Goal: Check status: Check status

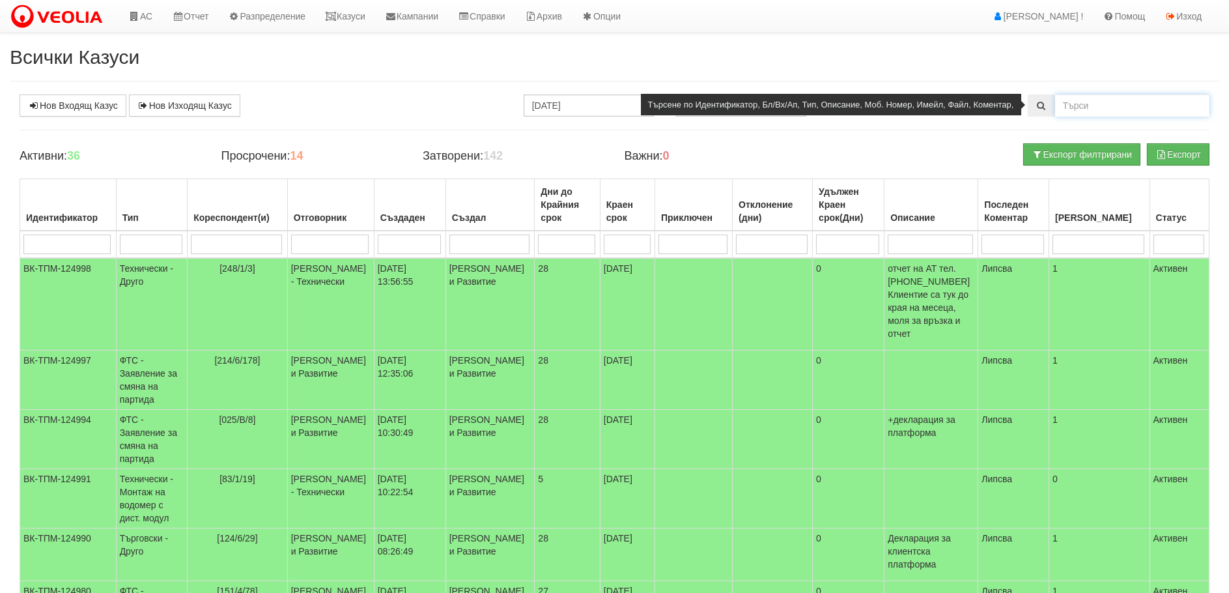
click at [1077, 100] on input "text" at bounding box center [1132, 105] width 154 height 22
type input "25273"
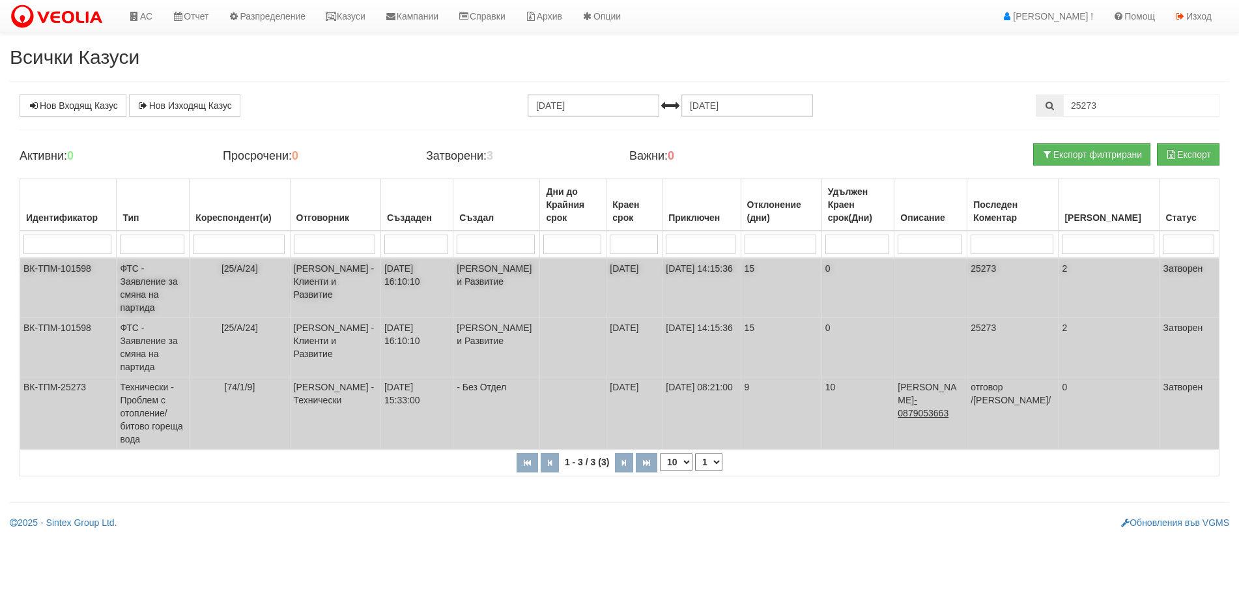
click at [150, 281] on td "ФТС - Заявление за смяна на партида" at bounding box center [153, 288] width 73 height 60
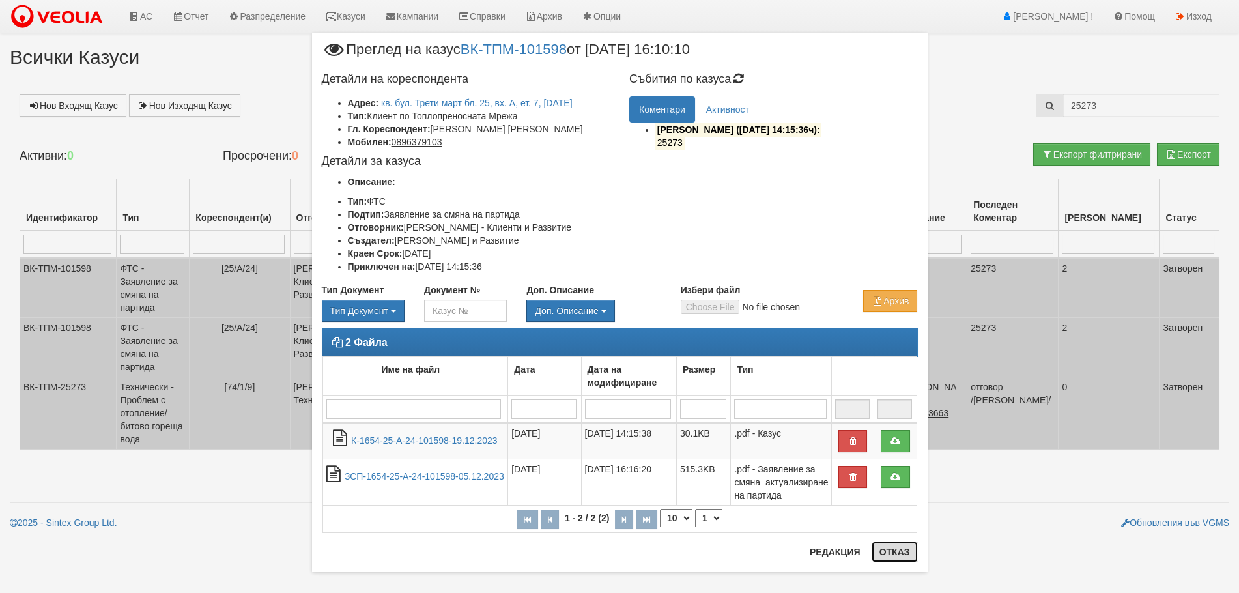
click at [892, 553] on button "Отказ" at bounding box center [894, 551] width 46 height 21
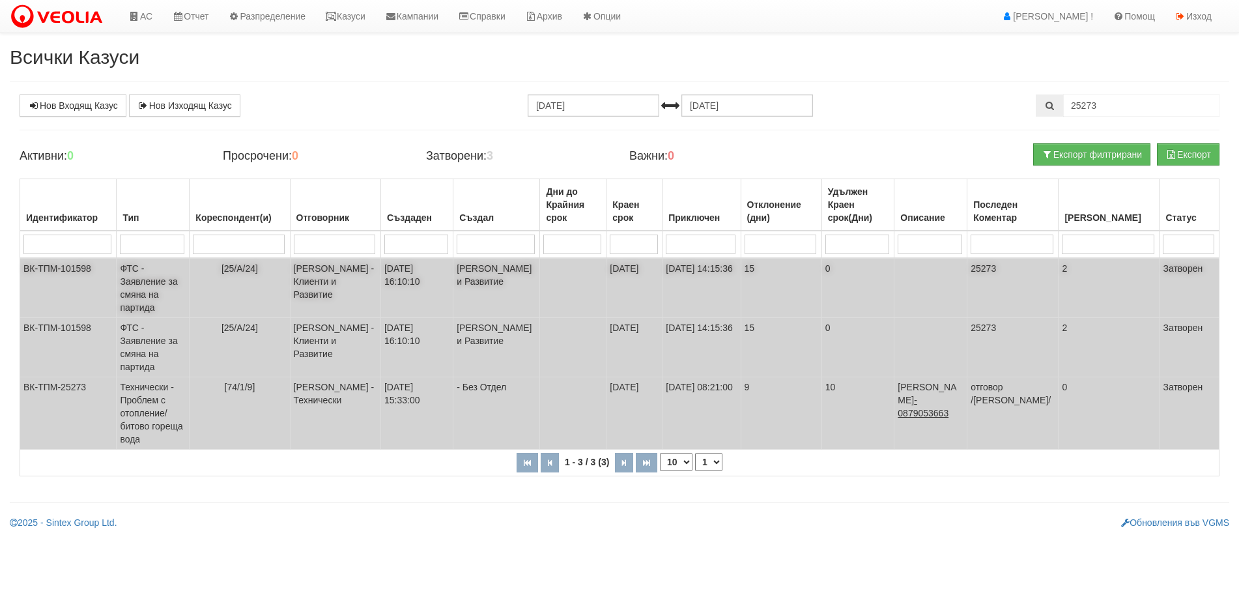
click at [146, 274] on td "ФТС - Заявление за смяна на партида" at bounding box center [153, 288] width 73 height 60
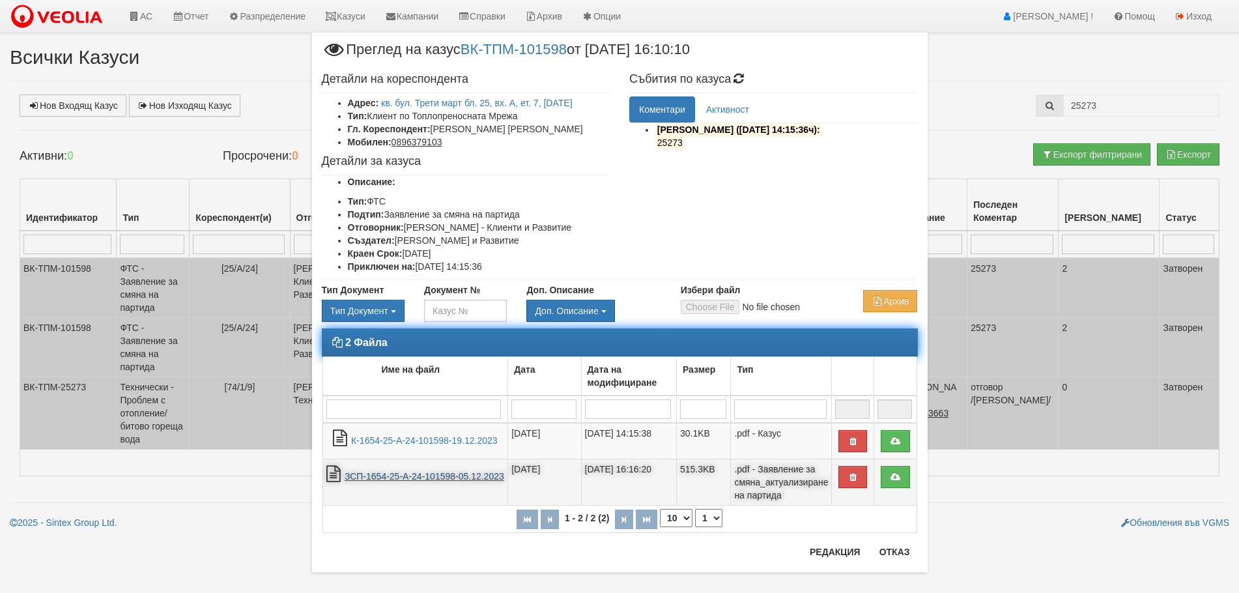
click at [411, 471] on link "ЗСП-1654-25-А-24-101598-05.12.2023" at bounding box center [424, 476] width 160 height 10
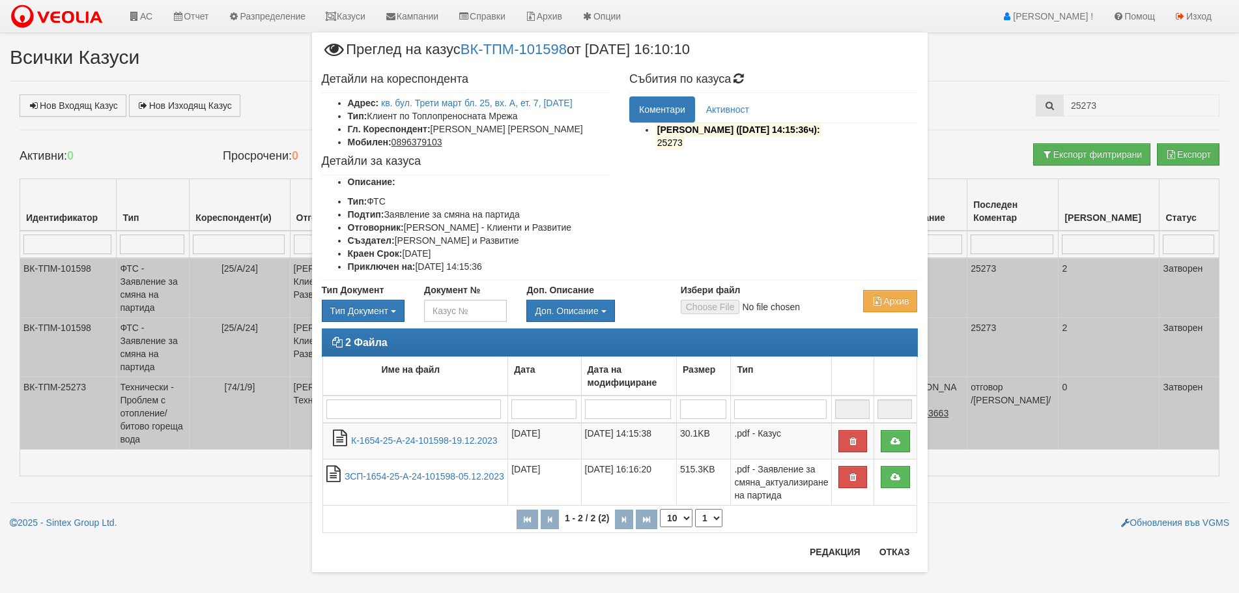
click at [145, 277] on div "× Преглед на казус ВК-ТПМ-101598 от [DATE] 16:10:10 Детайли на кореспондента Ад…" at bounding box center [619, 296] width 1239 height 593
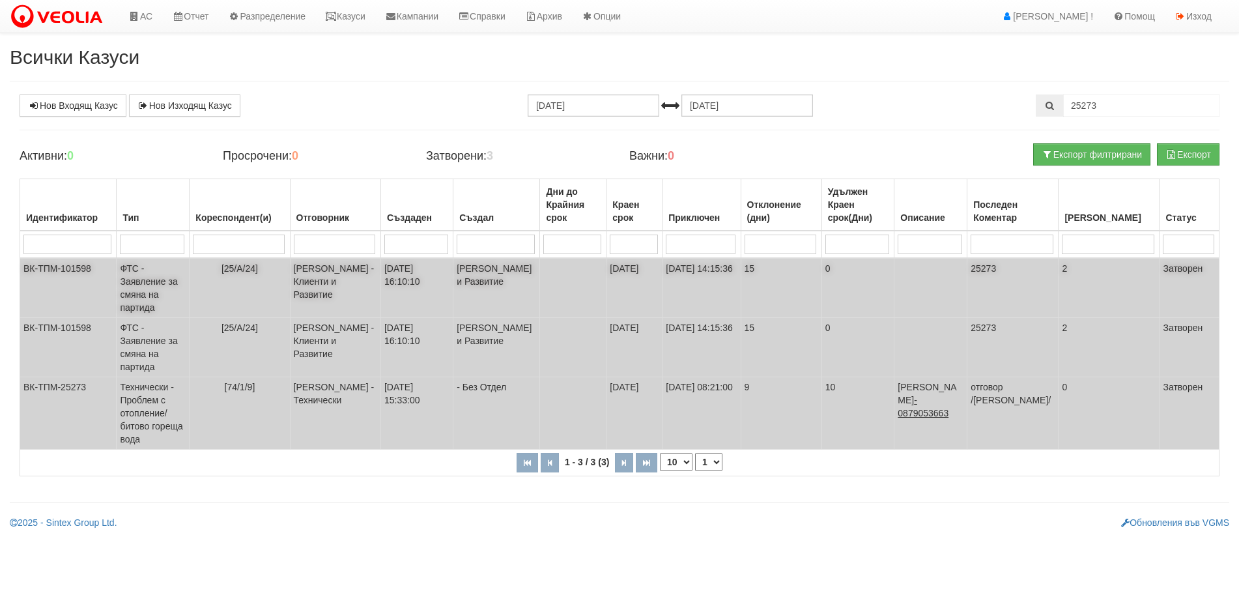
click at [154, 290] on td "ФТС - Заявление за смяна на партида" at bounding box center [153, 288] width 73 height 60
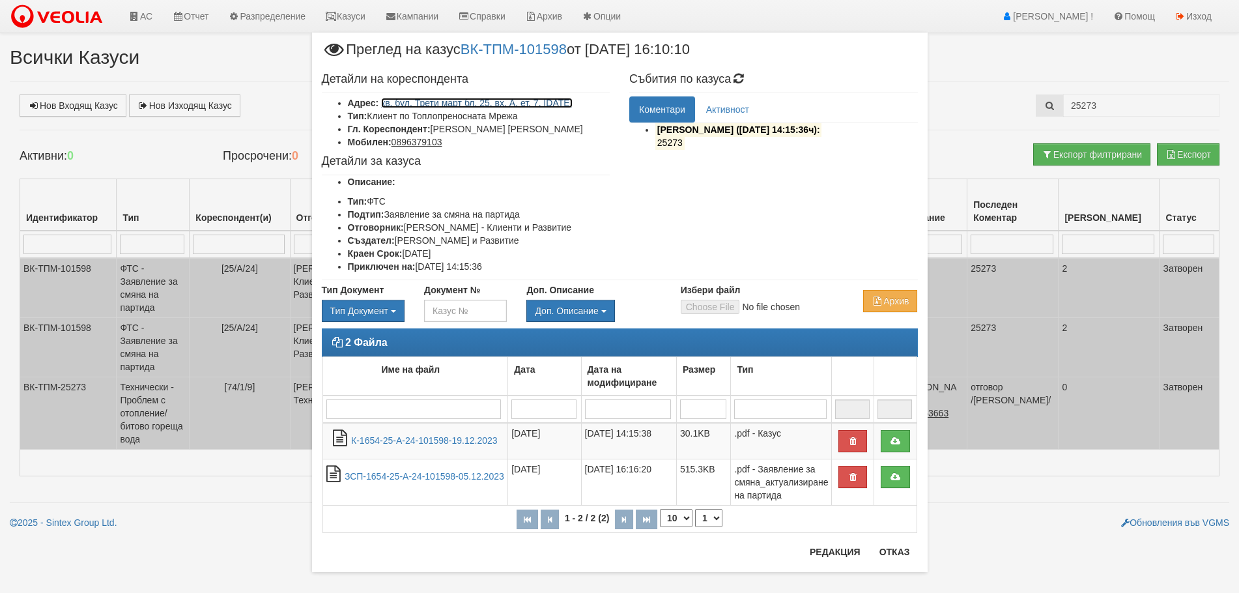
click at [485, 102] on link "кв. бул. Трети март бл. 25, вх. А, ет. 7, [DATE]" at bounding box center [476, 103] width 191 height 10
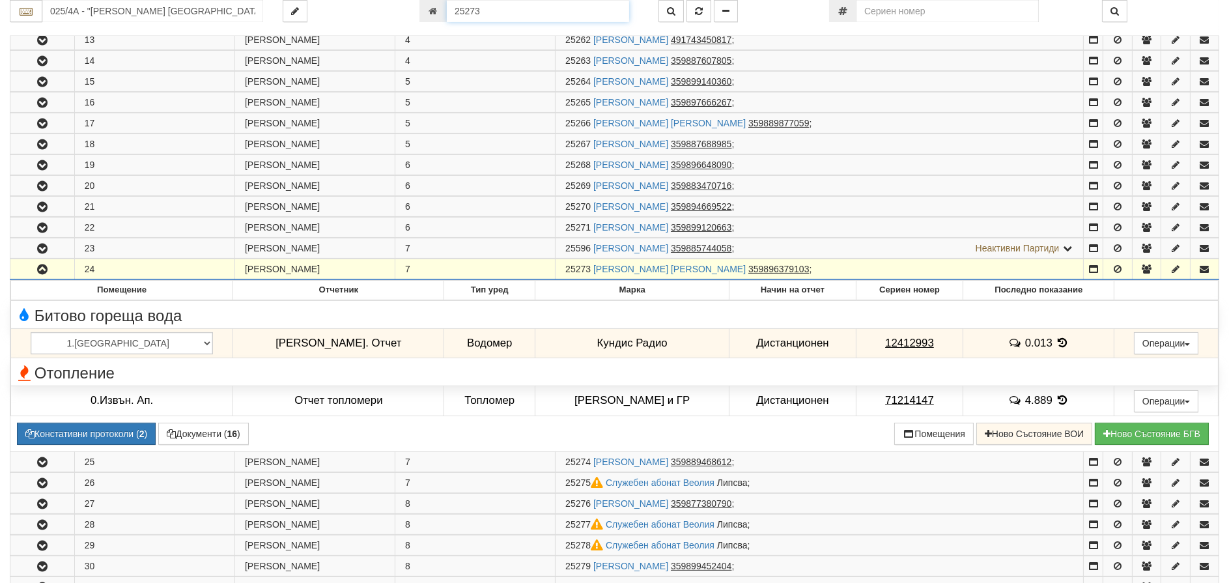
scroll to position [548, 0]
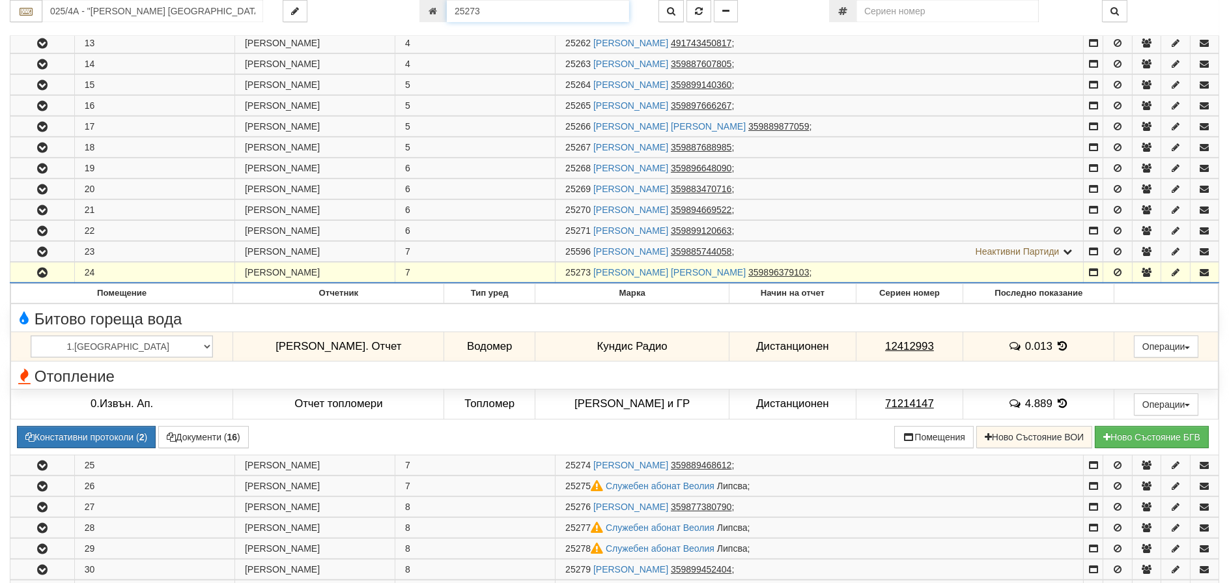
drag, startPoint x: 498, startPoint y: 11, endPoint x: 380, endPoint y: 1, distance: 118.3
click at [386, 13] on div "025/4А - "ВЕОЛИЯ ЕНЕРДЖИ ВАРНА " ЕАД 25273" at bounding box center [614, 11] width 1229 height 22
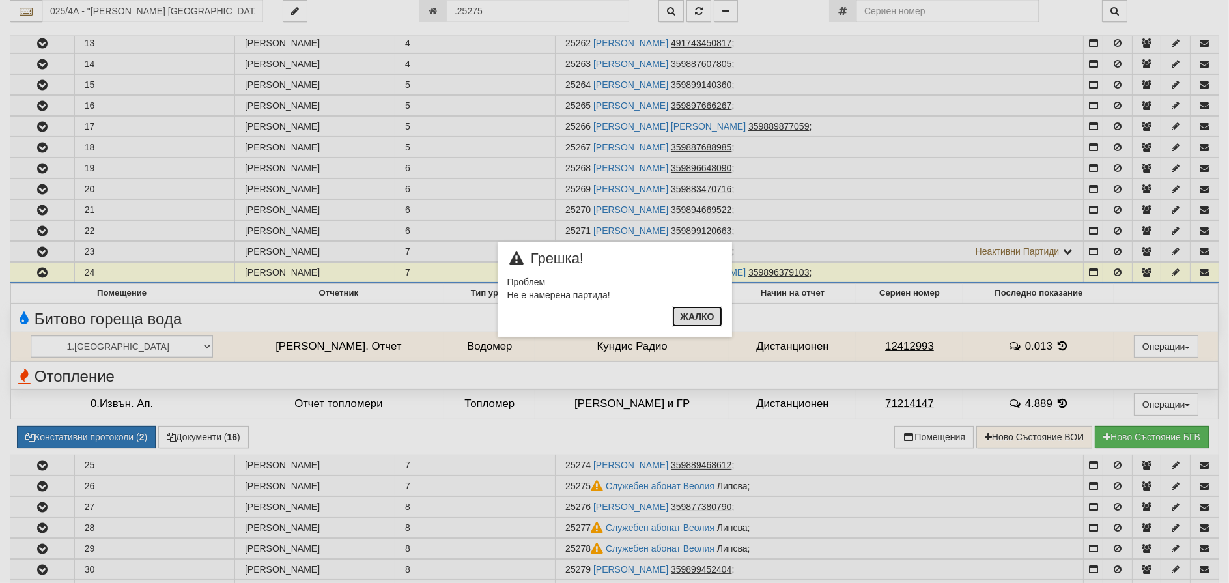
click at [697, 317] on button "Жалко" at bounding box center [696, 316] width 49 height 21
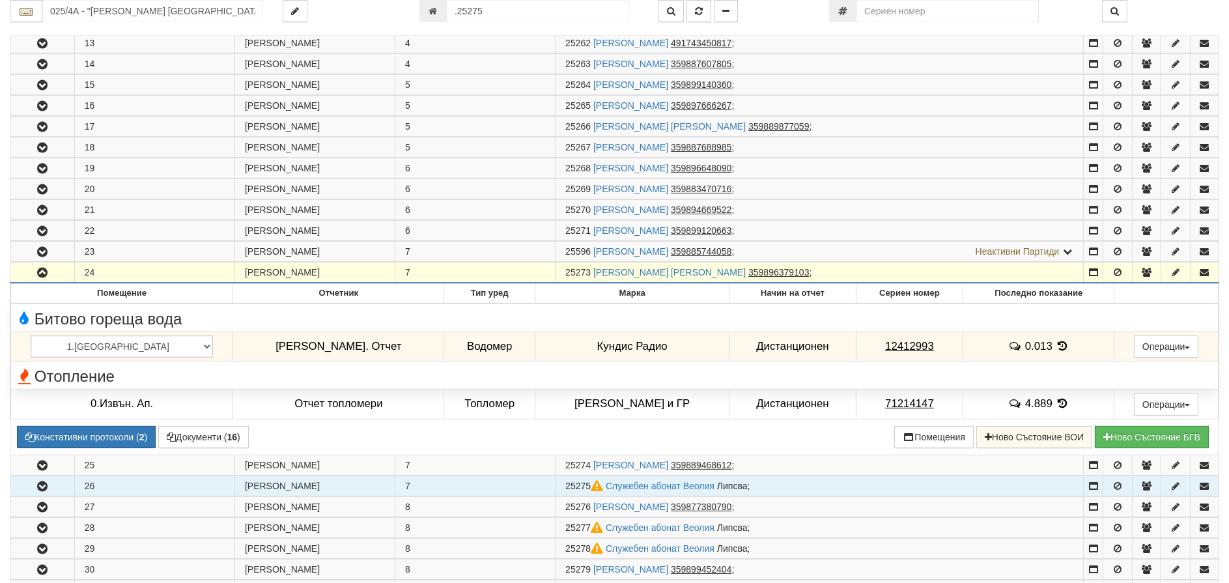
click at [44, 488] on icon "button" at bounding box center [43, 486] width 16 height 9
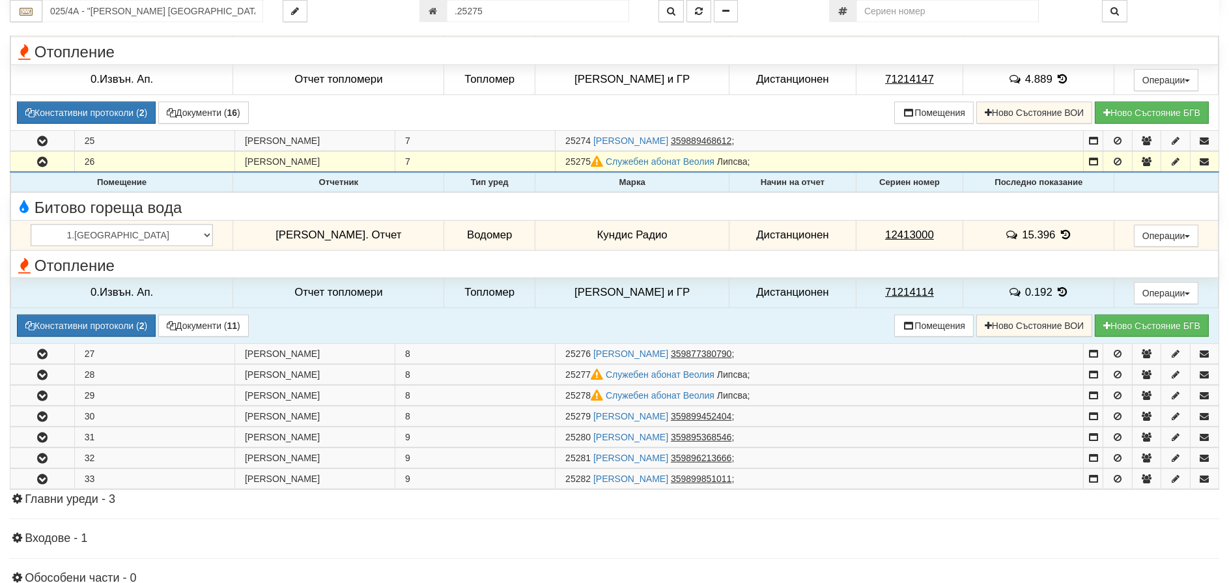
scroll to position [874, 0]
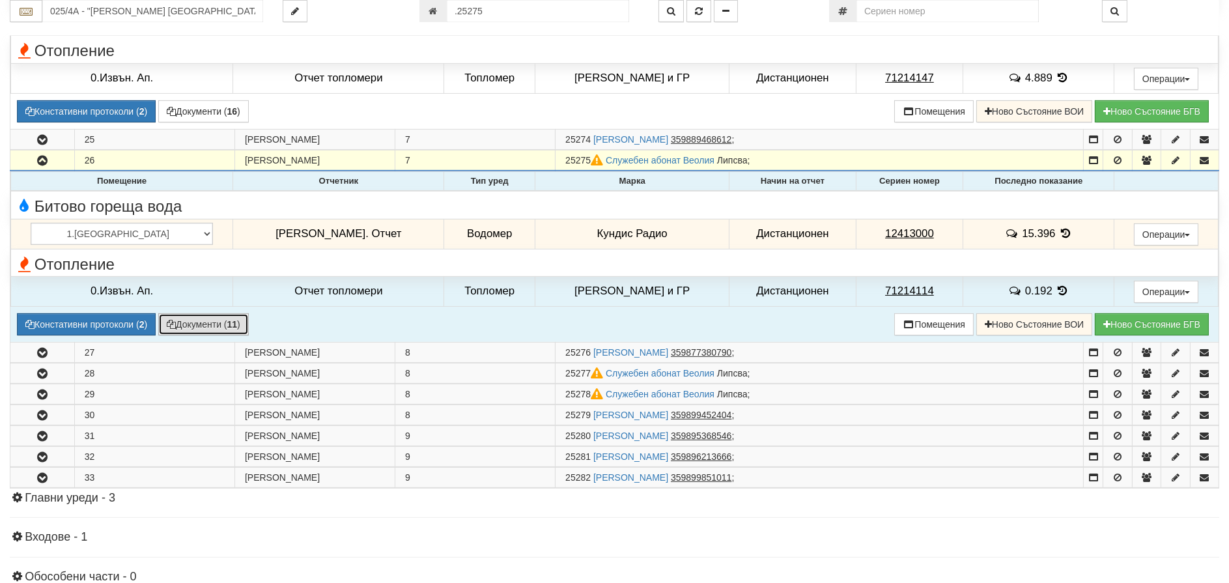
click at [217, 324] on button "Документи ( 11 )" at bounding box center [203, 324] width 91 height 22
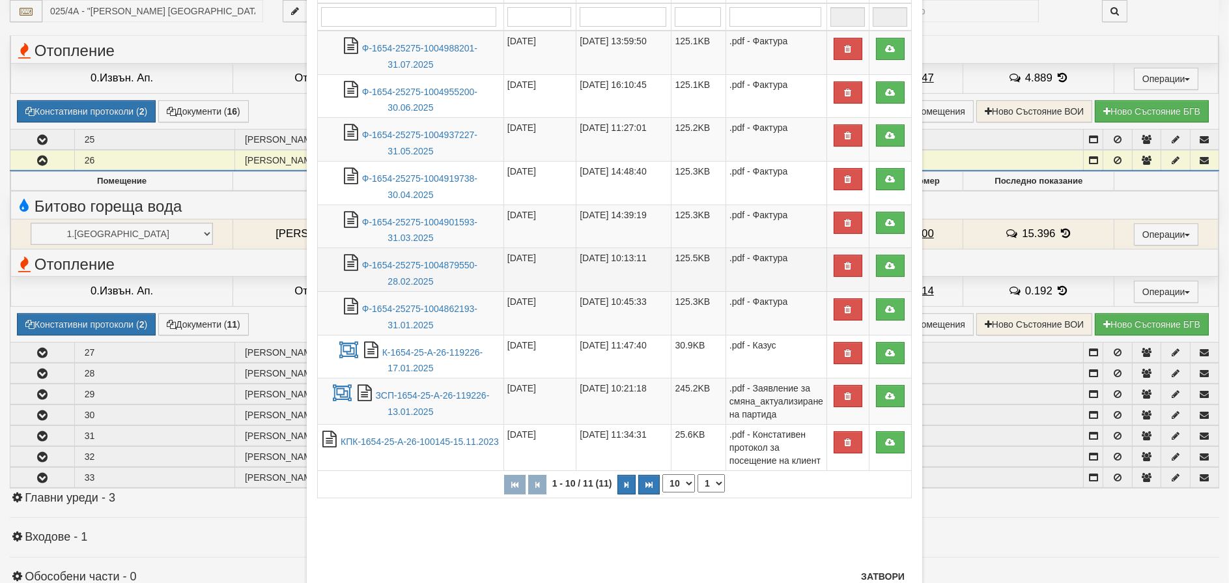
scroll to position [130, 0]
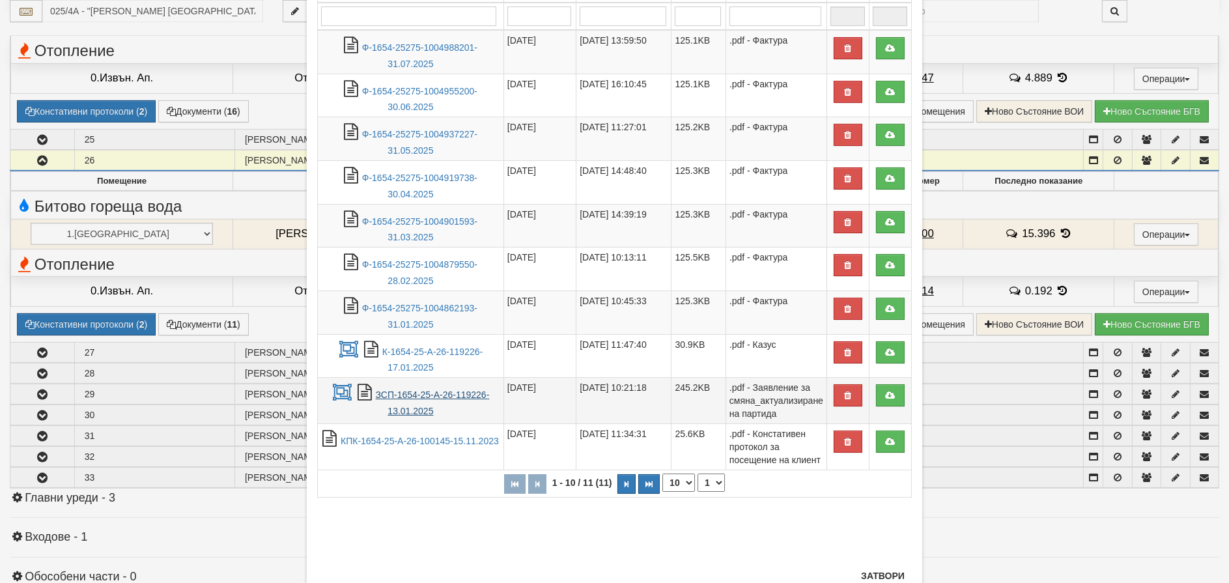
click at [406, 397] on link "ЗСП-1654-25-А-26-119226-13.01.2025" at bounding box center [433, 402] width 114 height 27
drag, startPoint x: 1020, startPoint y: 22, endPoint x: 968, endPoint y: 44, distance: 56.6
click at [1020, 23] on div "× Документи 11 Файла Име на файл Дата Дата на модифициране Размер Тип 1 - 10 / …" at bounding box center [614, 291] width 1229 height 583
click at [858, 572] on button "Затвори" at bounding box center [882, 575] width 59 height 21
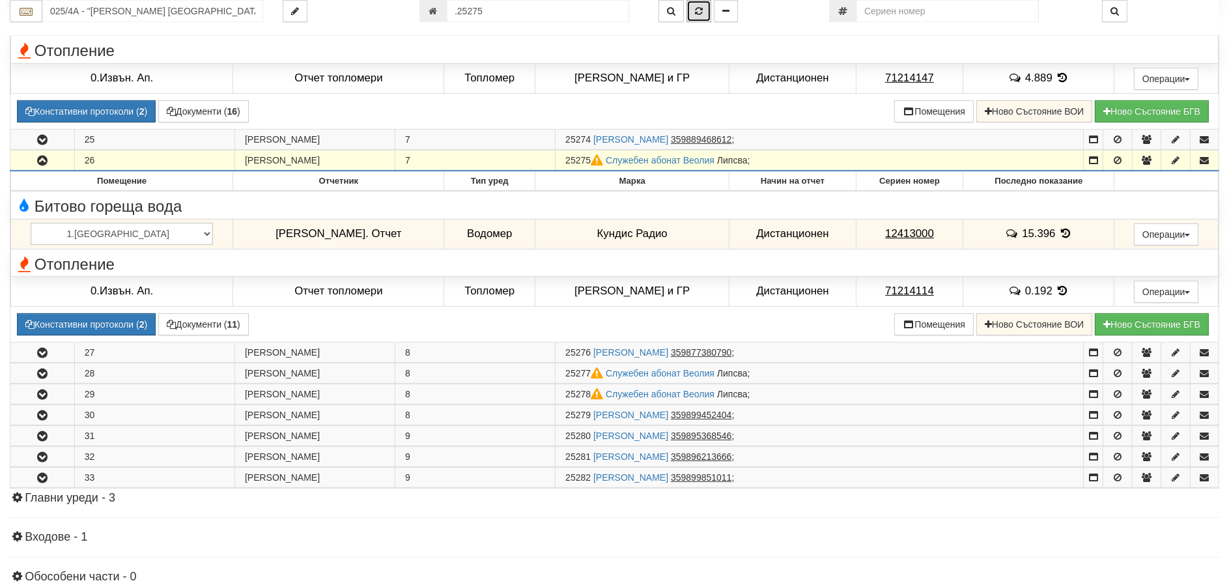
click at [694, 7] on button "button" at bounding box center [698, 11] width 25 height 22
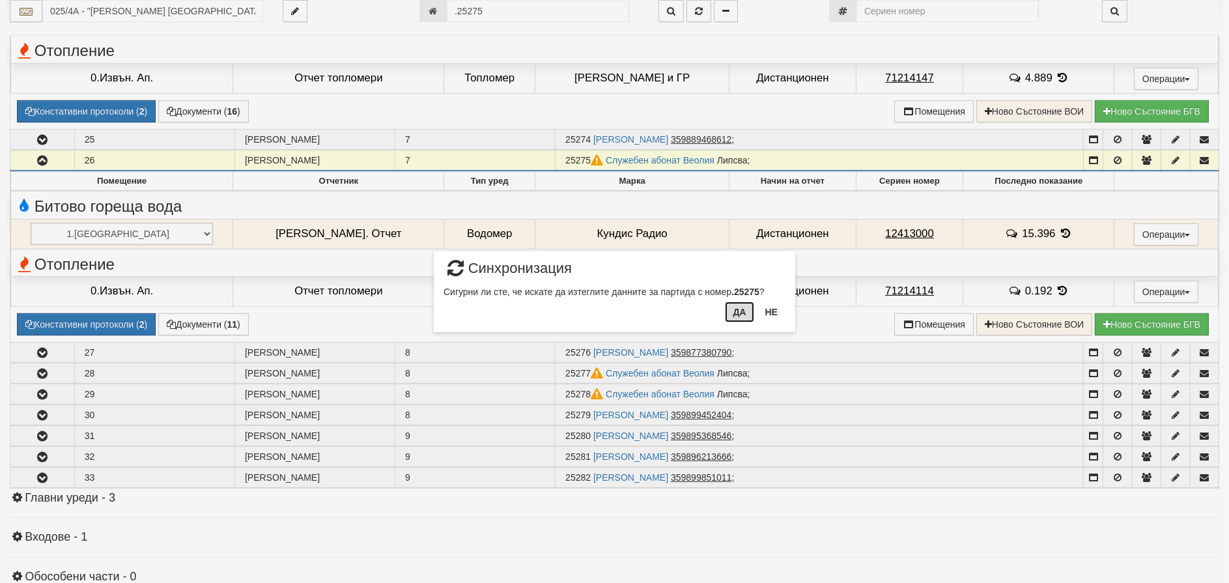
click at [733, 312] on button "Да" at bounding box center [739, 312] width 29 height 21
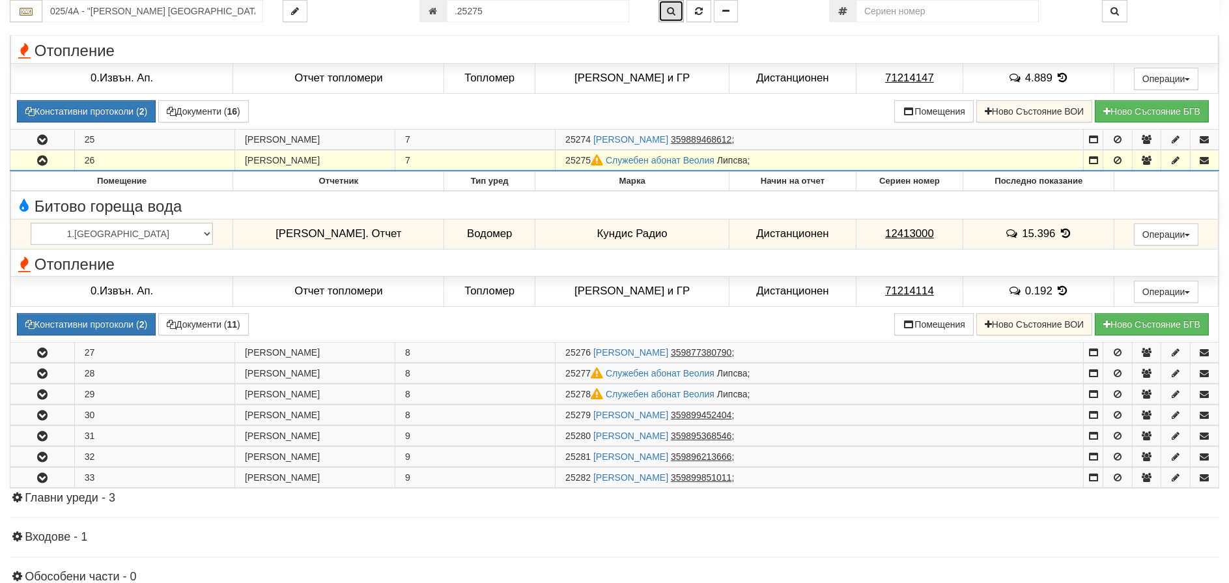
click at [663, 8] on button "button" at bounding box center [670, 11] width 25 height 22
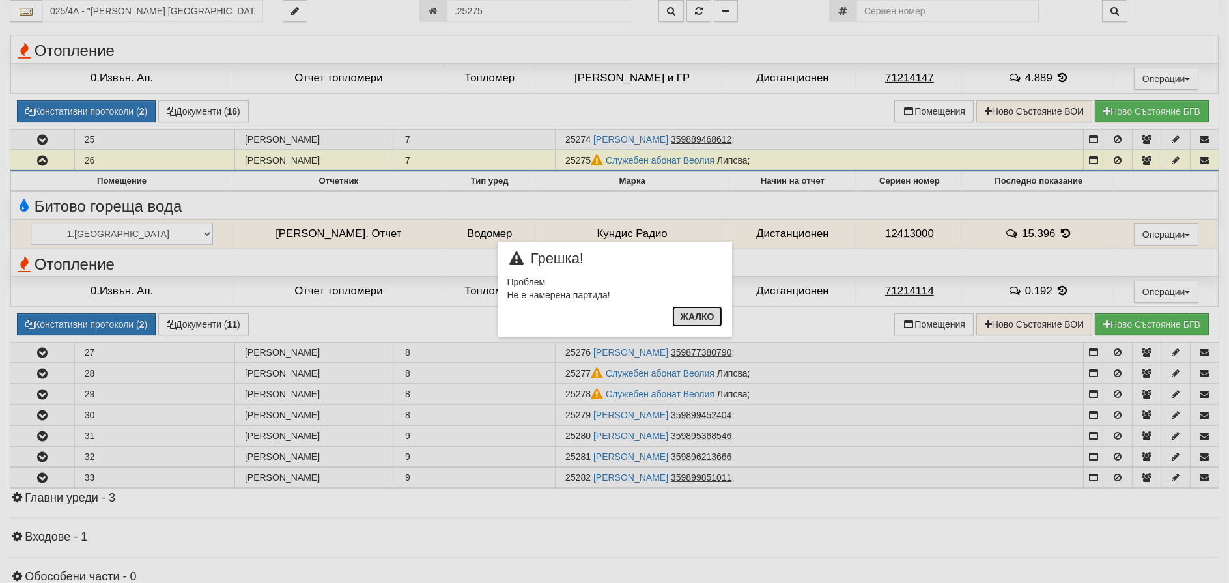
click at [694, 313] on button "Жалко" at bounding box center [696, 316] width 49 height 21
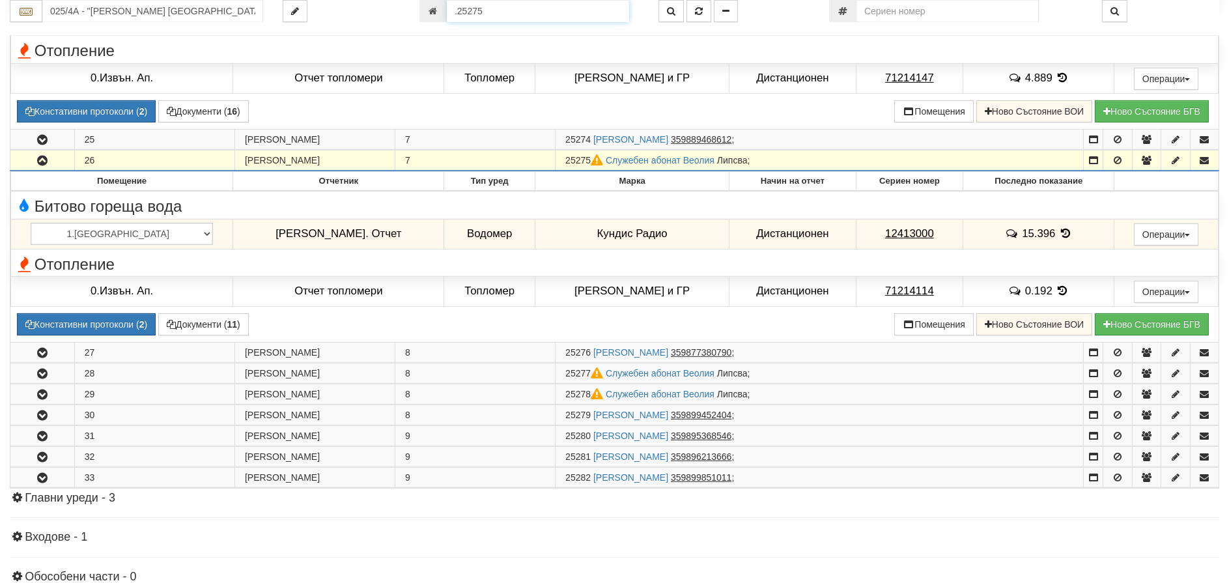
drag, startPoint x: 453, startPoint y: 9, endPoint x: 460, endPoint y: 14, distance: 8.5
click at [455, 9] on input ".25275" at bounding box center [538, 11] width 182 height 22
click at [452, 21] on input ".25275" at bounding box center [538, 11] width 182 height 22
type input "25275"
click at [697, 10] on icon "button" at bounding box center [699, 11] width 8 height 9
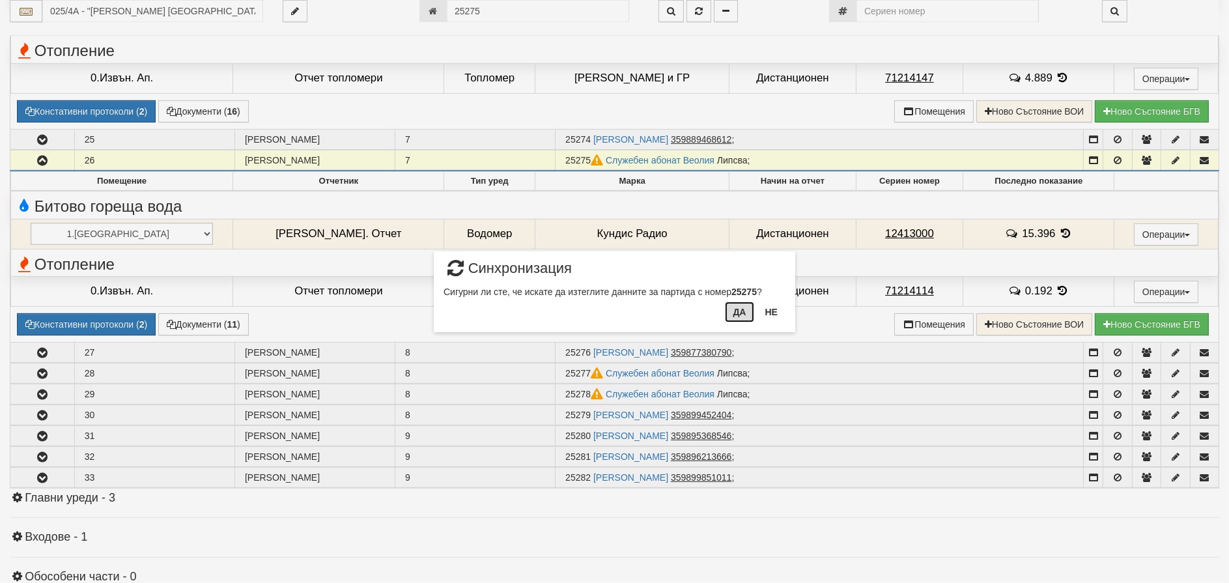
click at [737, 311] on button "Да" at bounding box center [739, 312] width 29 height 21
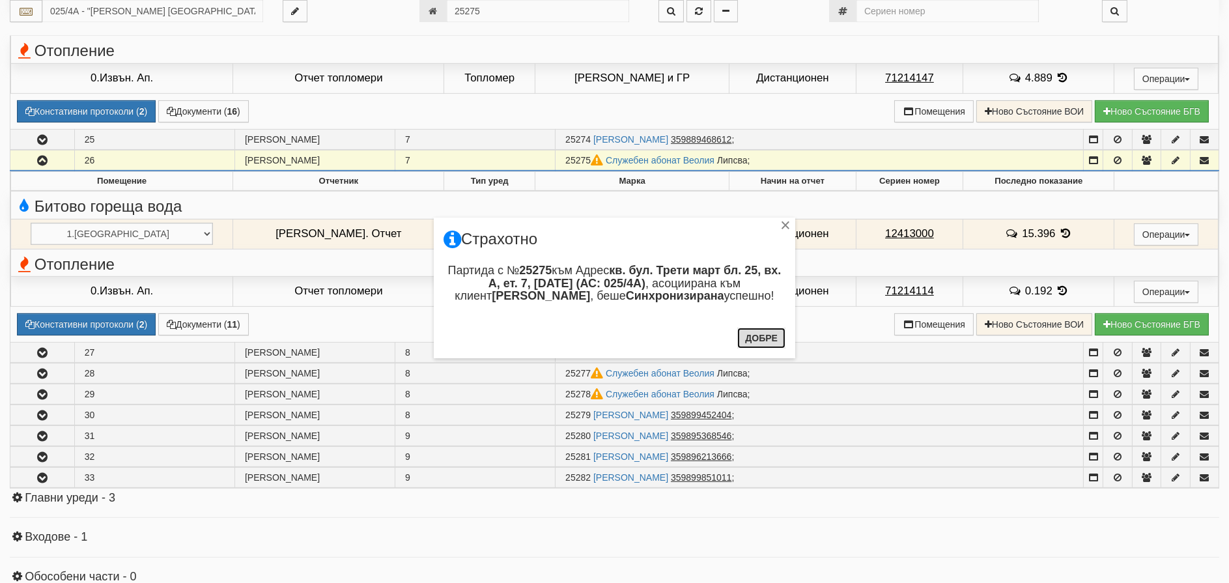
click at [762, 338] on button "Добре" at bounding box center [761, 338] width 48 height 21
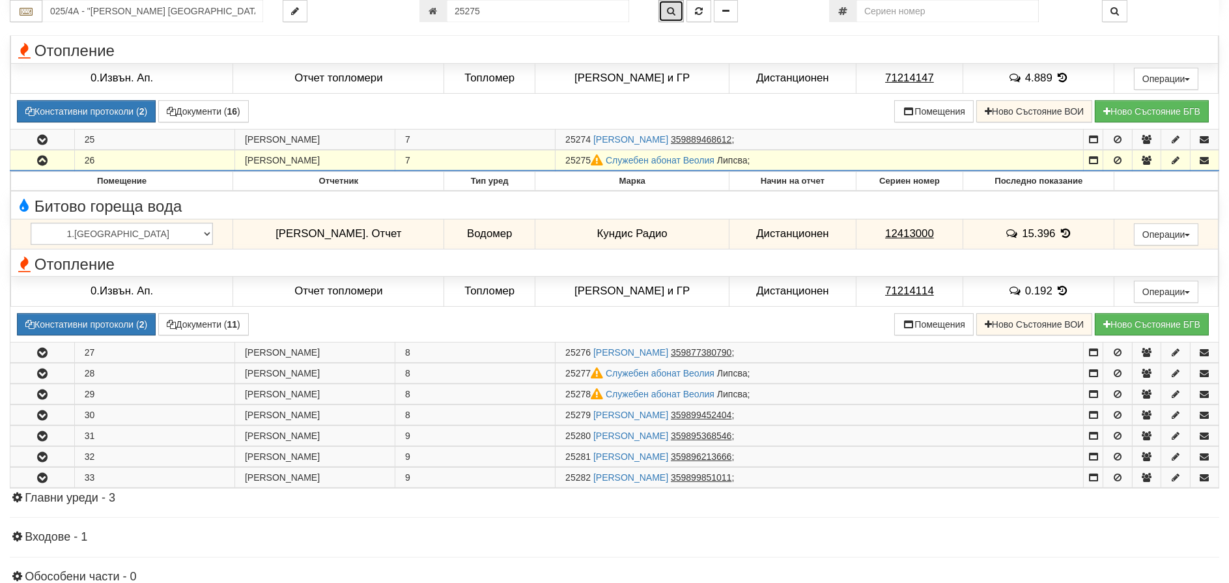
click at [669, 8] on icon "button" at bounding box center [671, 11] width 8 height 9
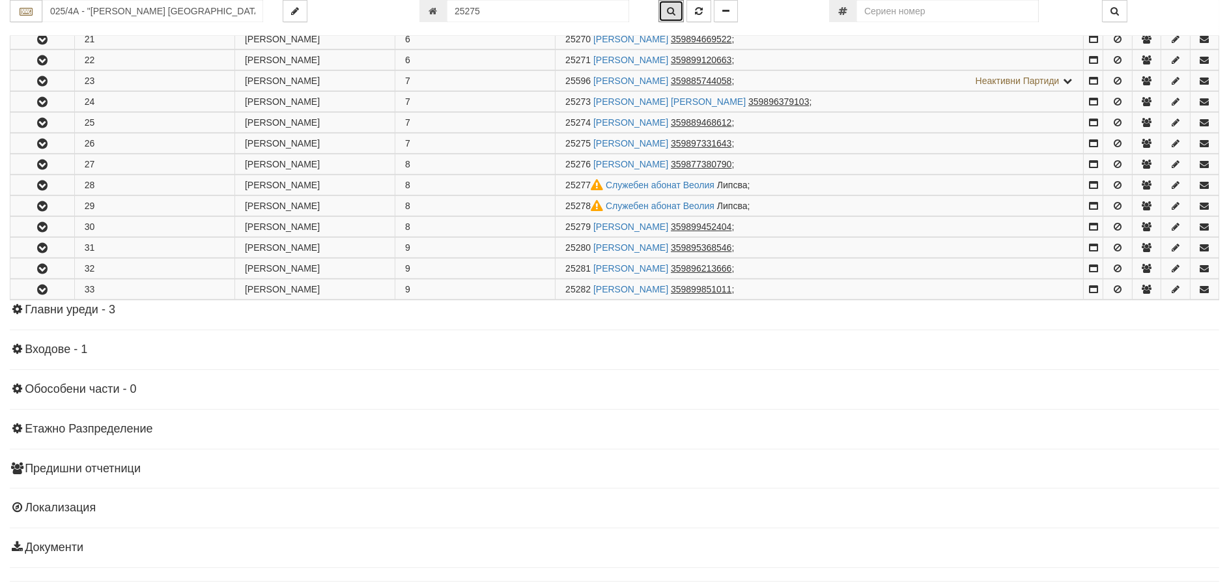
scroll to position [752, 0]
